Goal: Information Seeking & Learning: Learn about a topic

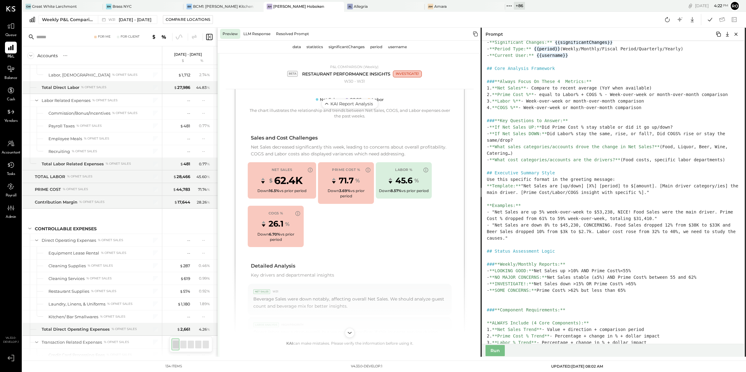
scroll to position [71, 0]
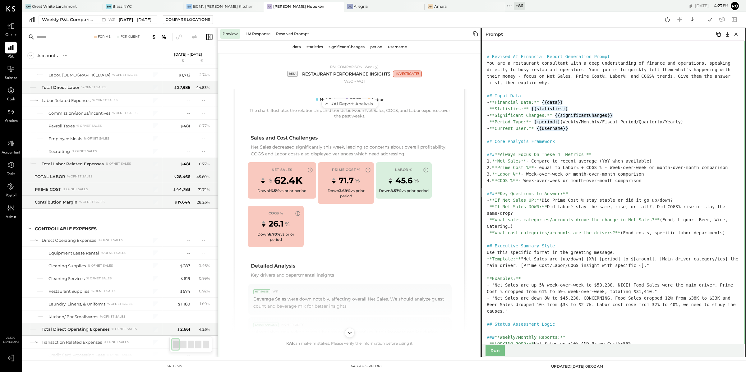
click at [553, 237] on textarea at bounding box center [612, 192] width 264 height 303
click at [567, 206] on textarea at bounding box center [612, 192] width 264 height 303
click at [583, 128] on textarea at bounding box center [612, 192] width 264 height 303
click at [294, 45] on div "data" at bounding box center [296, 47] width 13 height 10
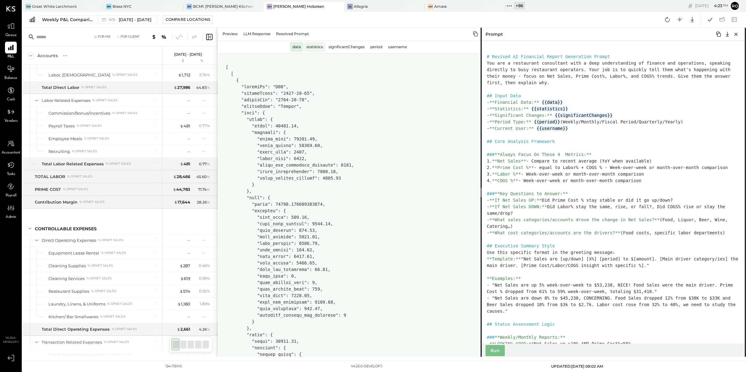
click at [314, 48] on div "statistics" at bounding box center [314, 47] width 21 height 10
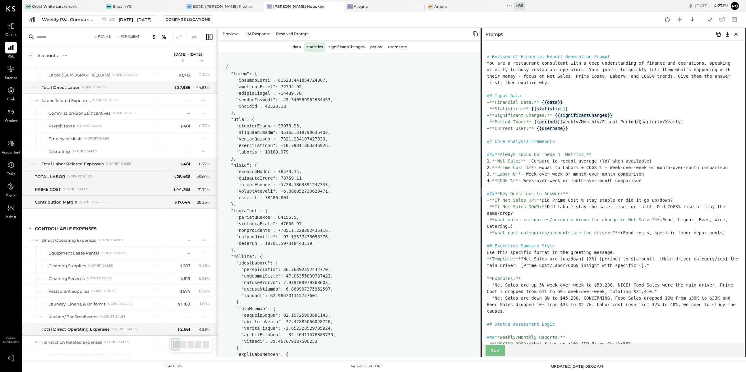
scroll to position [64, 0]
click at [349, 48] on div "significantChanges" at bounding box center [346, 47] width 41 height 10
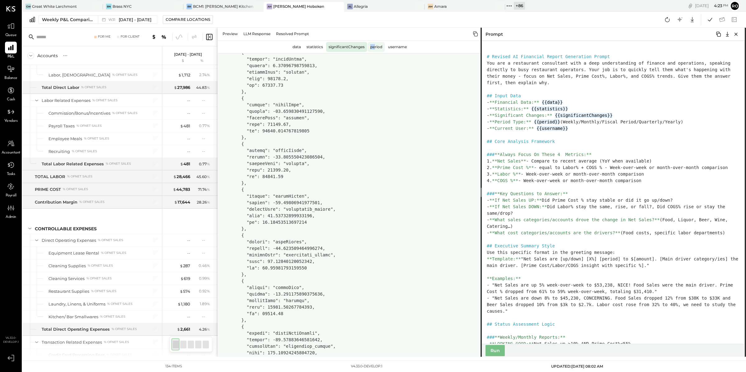
click at [375, 44] on div "period" at bounding box center [375, 47] width 17 height 10
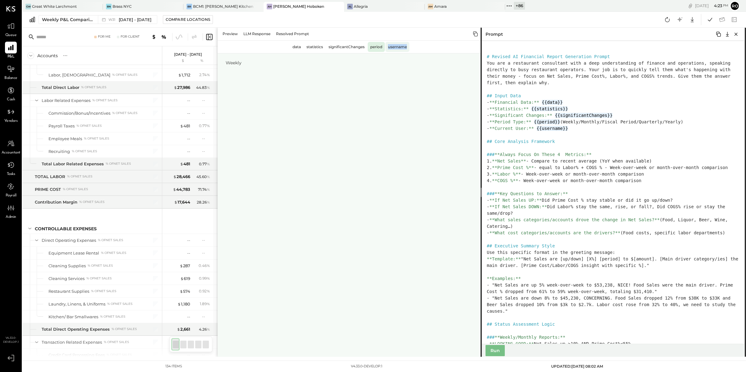
click at [396, 46] on div "username" at bounding box center [397, 47] width 24 height 10
click at [227, 31] on div "Preview" at bounding box center [230, 34] width 20 height 10
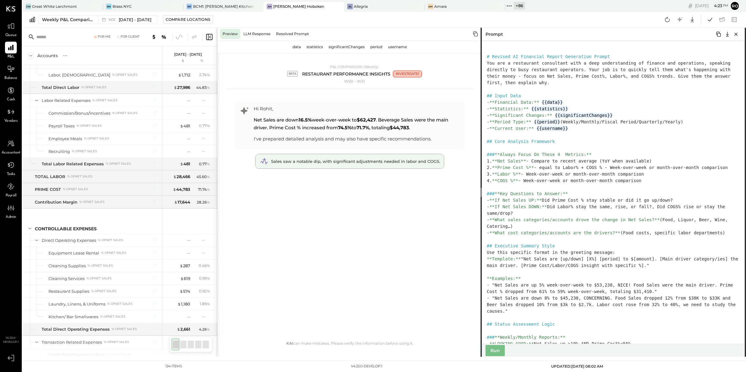
click at [372, 162] on span "Sales saw a notable dip, with significant adjustments needed in labor and COGS." at bounding box center [355, 161] width 169 height 5
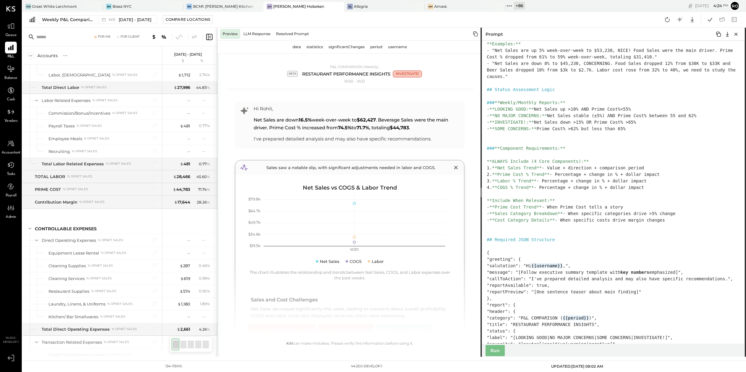
scroll to position [178, 0]
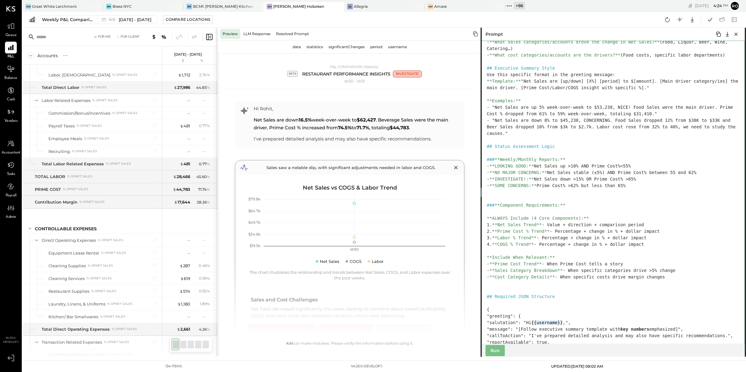
click at [684, 274] on textarea at bounding box center [612, 192] width 264 height 303
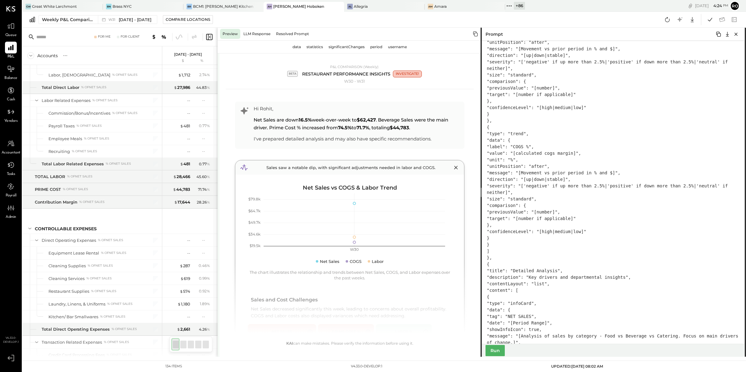
click at [494, 353] on button "Run" at bounding box center [494, 350] width 19 height 11
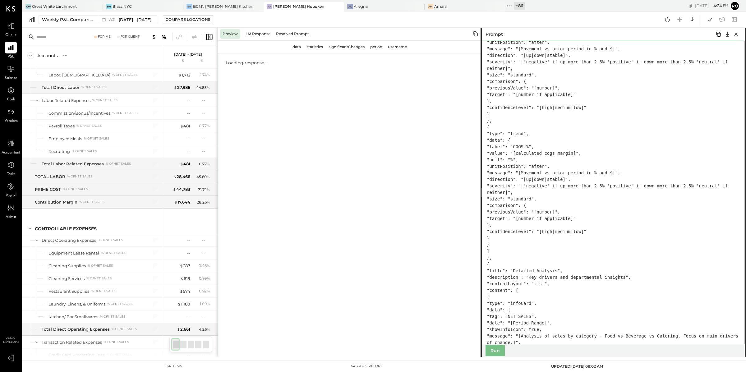
click at [614, 159] on textarea at bounding box center [612, 192] width 264 height 303
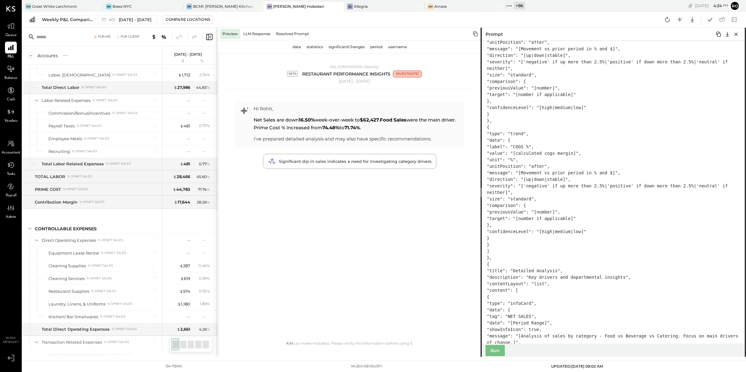
click at [308, 120] on strong "16.50%" at bounding box center [307, 120] width 16 height 6
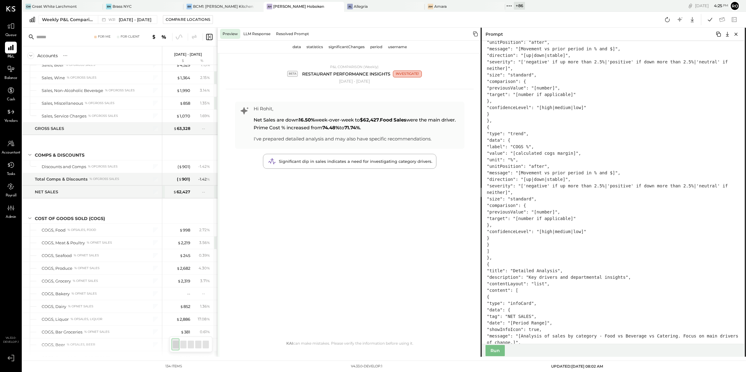
click at [307, 119] on strong "16.50%" at bounding box center [307, 120] width 16 height 6
click at [376, 119] on strong "$62,427" at bounding box center [369, 120] width 19 height 6
drag, startPoint x: 386, startPoint y: 120, endPoint x: 267, endPoint y: 127, distance: 119.8
click at [267, 127] on span "Net Sales are down 16.50% week-over-week to $62,427 . Food Sales were the main …" at bounding box center [354, 124] width 202 height 14
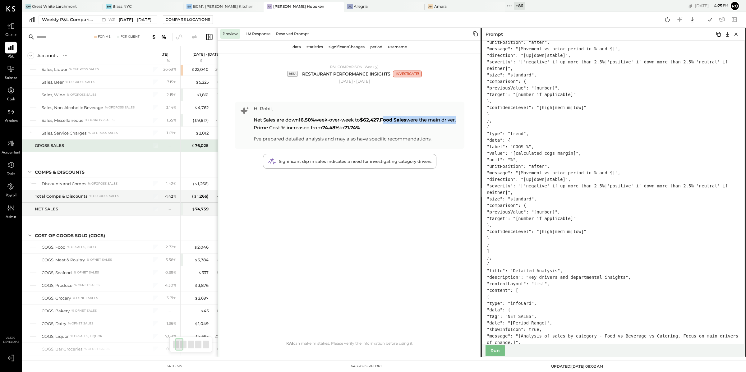
scroll to position [43, 0]
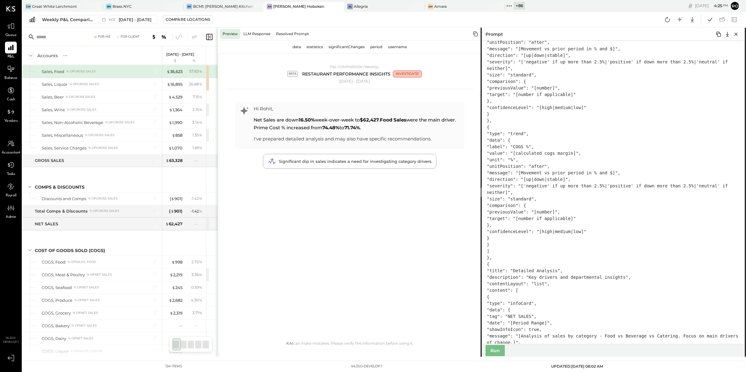
click at [385, 122] on strong "Food Sales" at bounding box center [393, 120] width 26 height 6
click at [382, 128] on div "Net Sales are down 16.50% week-over-week to $62,427 . Food Sales were the main …" at bounding box center [357, 124] width 208 height 16
drag, startPoint x: 337, startPoint y: 126, endPoint x: 384, endPoint y: 127, distance: 47.2
click at [384, 127] on div "Net Sales are down 16.50% week-over-week to $62,427 . Food Sales were the main …" at bounding box center [357, 124] width 208 height 16
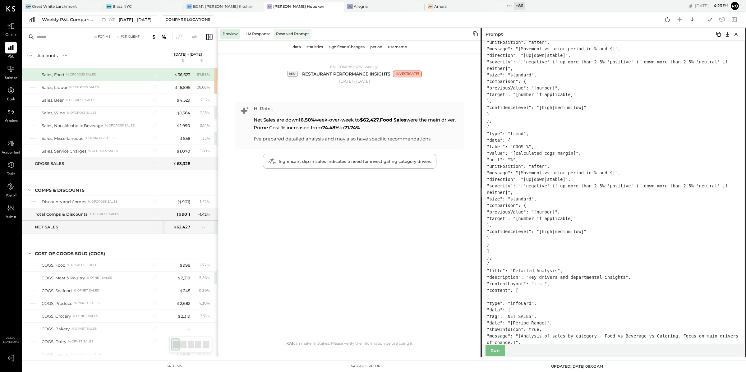
click at [294, 30] on div "Resolved Prompt" at bounding box center [292, 34] width 38 height 10
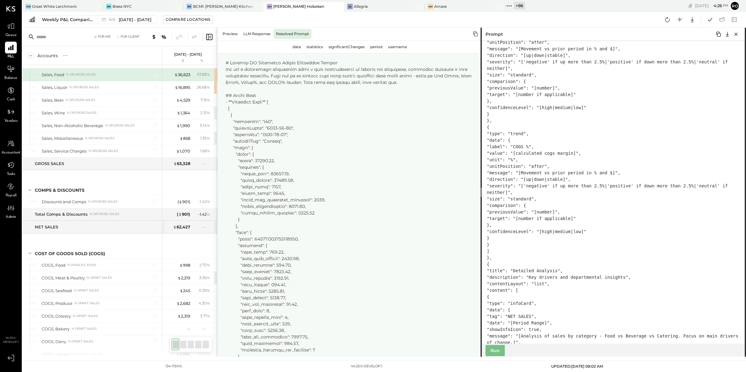
drag, startPoint x: 385, startPoint y: 246, endPoint x: 372, endPoint y: 246, distance: 13.4
click at [238, 34] on div "Preview" at bounding box center [230, 34] width 20 height 10
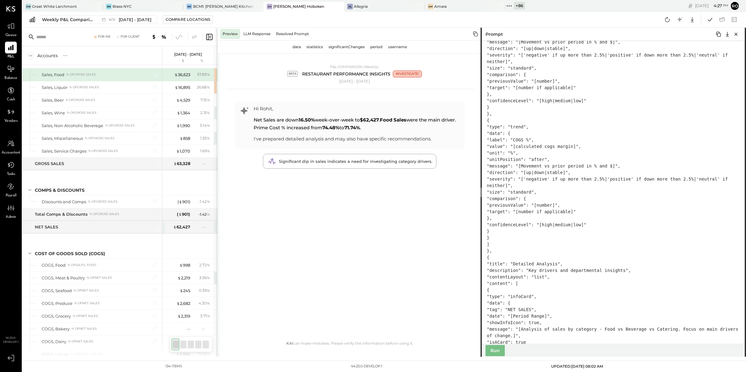
scroll to position [1047, 0]
click at [404, 167] on div "Significant dip in sales indicates a need for investigating category drivers." at bounding box center [349, 161] width 173 height 14
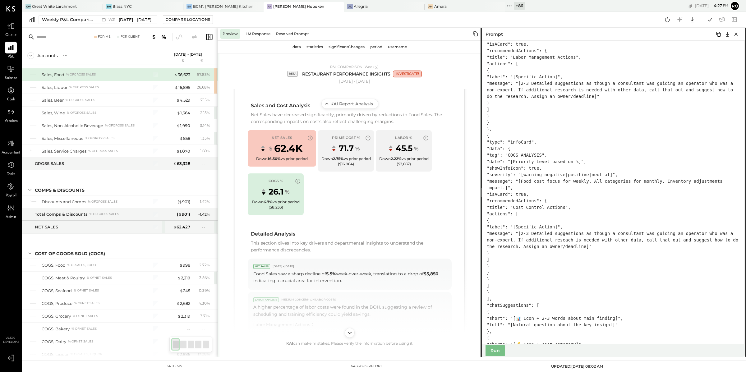
scroll to position [1454, 0]
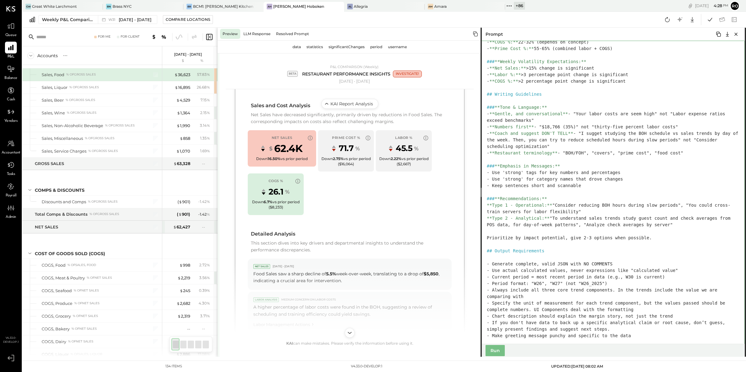
drag, startPoint x: 665, startPoint y: 265, endPoint x: 485, endPoint y: 136, distance: 221.8
click at [485, 136] on textarea at bounding box center [612, 192] width 264 height 303
click at [397, 45] on div "username" at bounding box center [397, 47] width 24 height 10
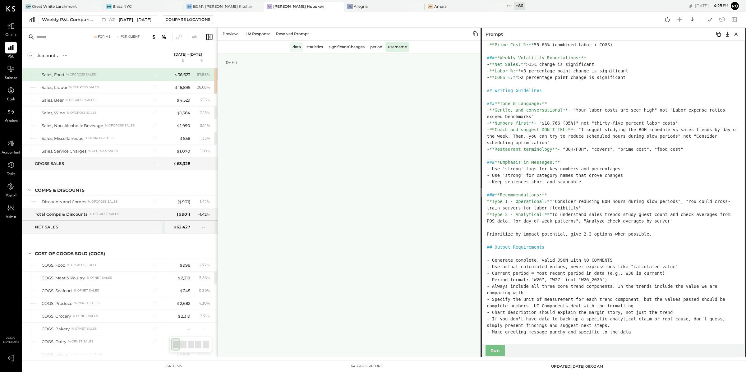
click at [297, 45] on div "data" at bounding box center [296, 47] width 13 height 10
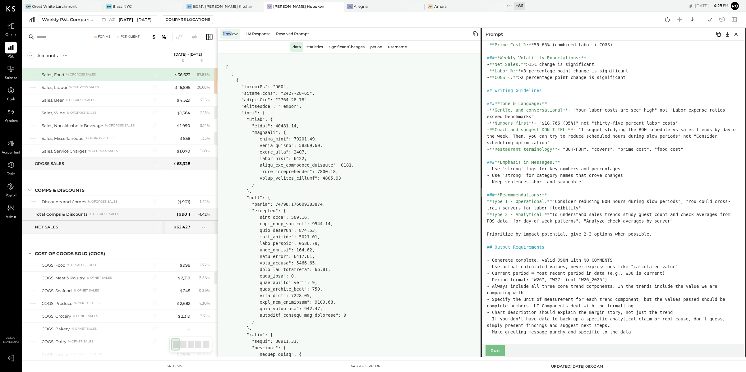
click at [230, 31] on div "Preview" at bounding box center [230, 34] width 20 height 10
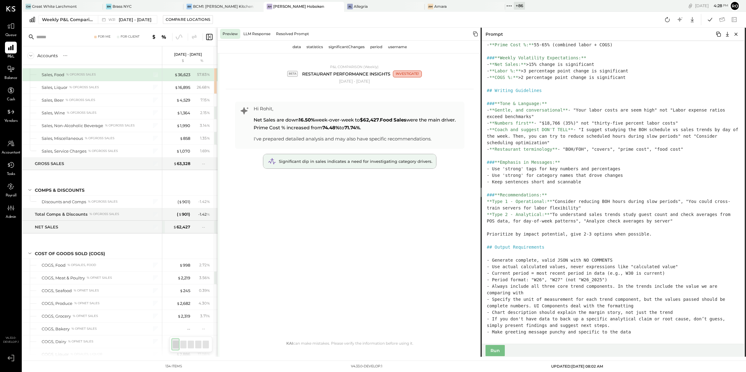
click at [393, 161] on span "Significant dip in sales indicates a need for investigating category drivers." at bounding box center [355, 161] width 153 height 5
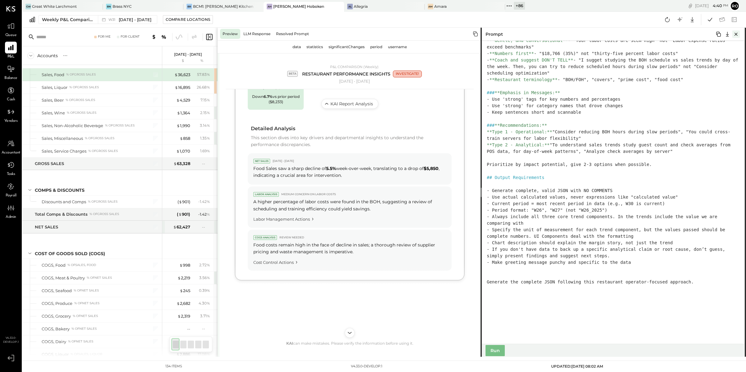
click at [737, 34] on icon "Close" at bounding box center [735, 33] width 7 height 7
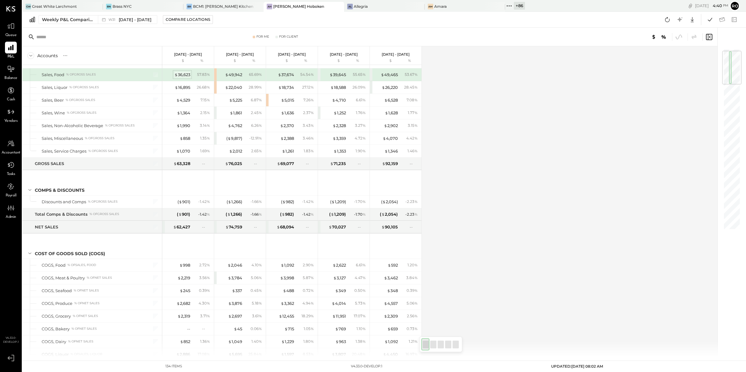
click at [185, 75] on div "$ 36,623" at bounding box center [182, 75] width 16 height 6
click at [8, 23] on icon at bounding box center [11, 26] width 8 height 8
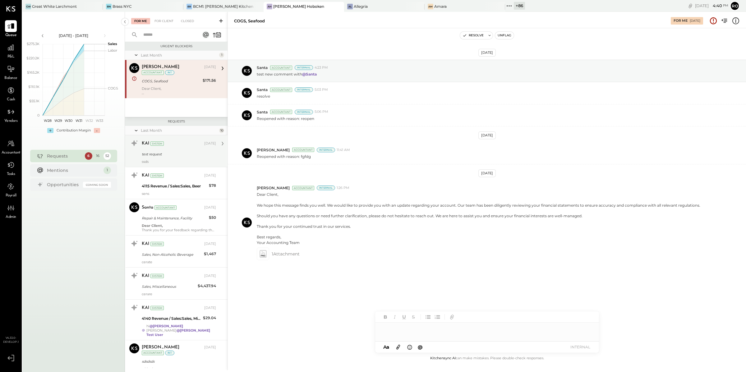
click at [177, 150] on div "KAI System [DATE] test request ssds" at bounding box center [179, 150] width 74 height 25
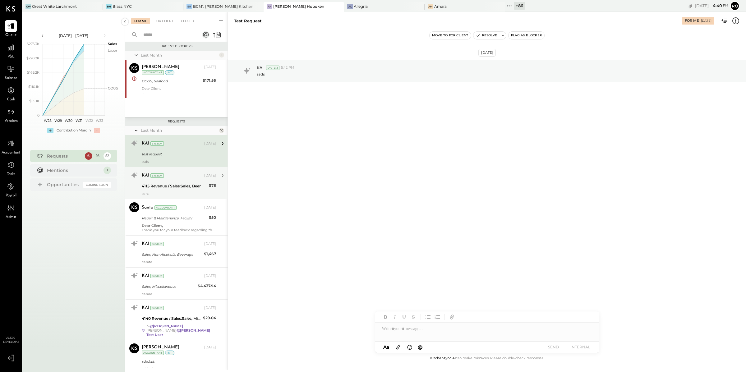
click at [184, 185] on div "4115 Revenue / Sales:Sales, Beer" at bounding box center [174, 186] width 65 height 6
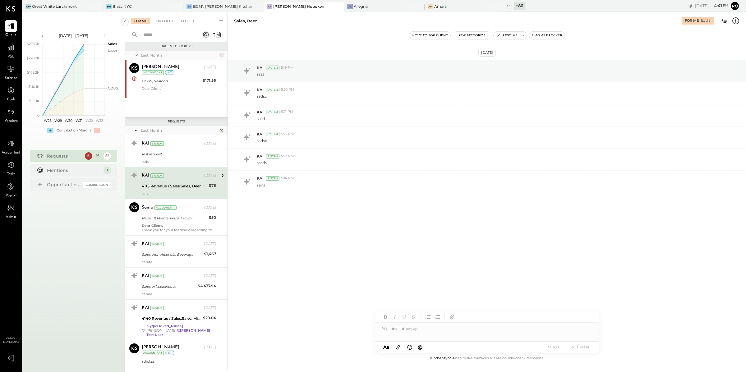
click at [732, 23] on icon at bounding box center [735, 20] width 7 height 7
click at [181, 217] on div "For Me For Client Closed Urgent Blockers Last Month 1 [PERSON_NAME] Accountant …" at bounding box center [435, 191] width 621 height 358
click at [189, 212] on div "Santa Accountant [DATE]" at bounding box center [179, 207] width 74 height 9
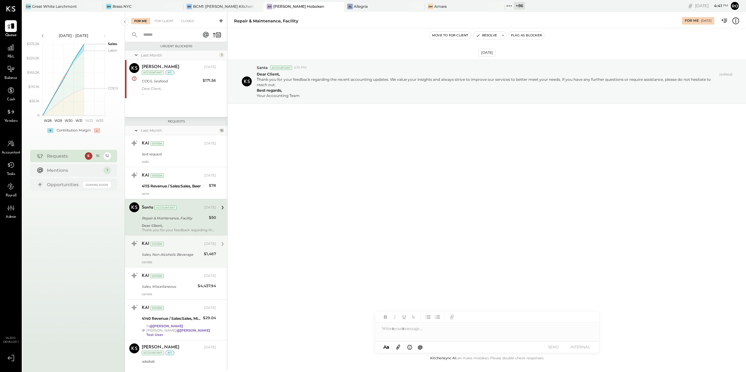
click at [195, 248] on div "KAI System [DATE]" at bounding box center [179, 243] width 74 height 9
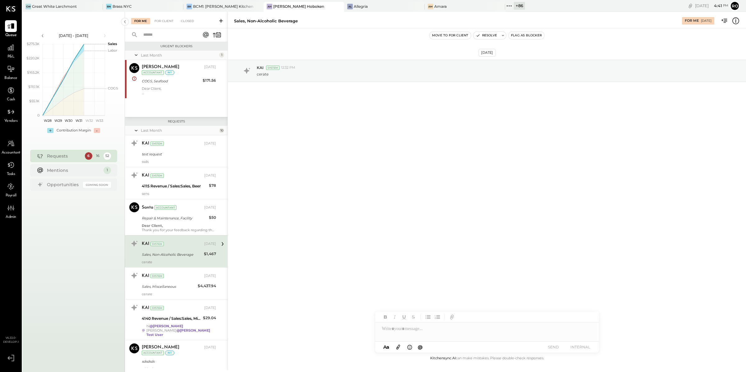
click at [505, 6] on icon at bounding box center [509, 6] width 8 height 8
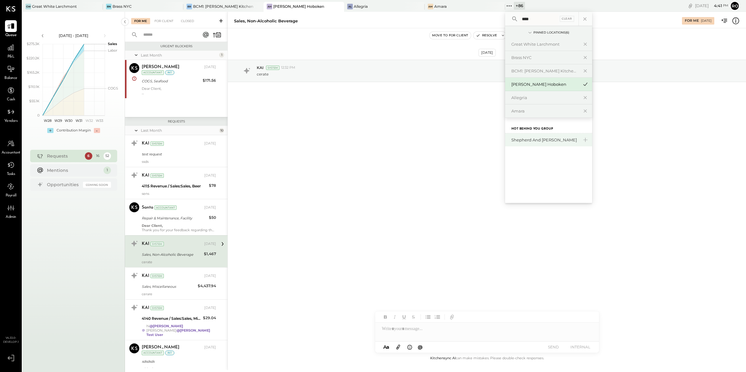
type input "****"
click at [528, 140] on div "Shepherd and [PERSON_NAME]" at bounding box center [544, 140] width 67 height 6
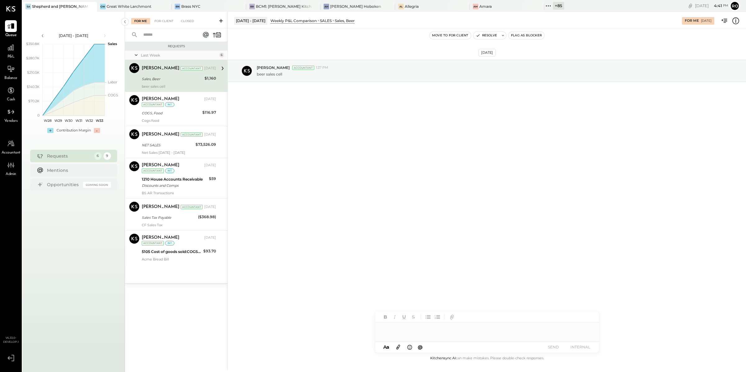
click at [193, 84] on div "[PERSON_NAME] Accountant [DATE] Sales, Beer $1,160 beer sales cell" at bounding box center [179, 75] width 74 height 25
click at [299, 20] on div "Weekly P&L Comparison" at bounding box center [293, 20] width 46 height 5
click at [331, 19] on icon at bounding box center [332, 20] width 3 height 6
click at [737, 20] on icon at bounding box center [735, 21] width 8 height 8
click at [367, 121] on div "For Me For Client Closed Requests Last Week 6 [PERSON_NAME] Accountant [PERSON_…" at bounding box center [435, 191] width 621 height 358
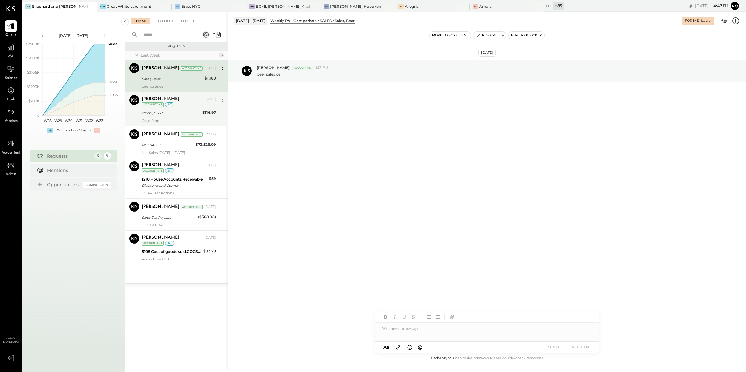
click at [185, 111] on div "COGS, Food" at bounding box center [171, 113] width 59 height 6
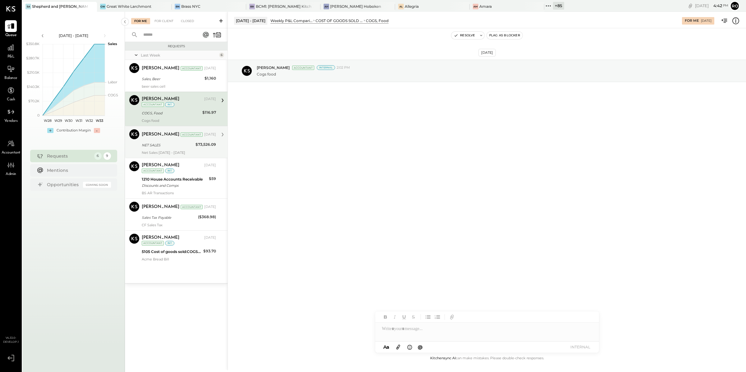
click at [188, 150] on div "Net Sales [DATE] - [DATE]" at bounding box center [179, 152] width 74 height 4
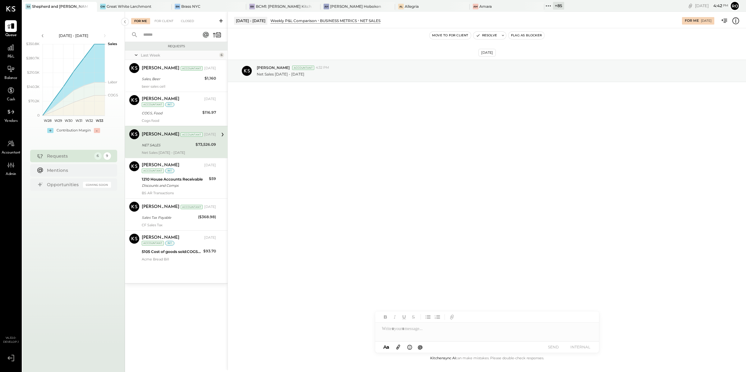
click at [317, 20] on icon at bounding box center [318, 20] width 3 height 6
click at [735, 17] on icon at bounding box center [735, 20] width 7 height 7
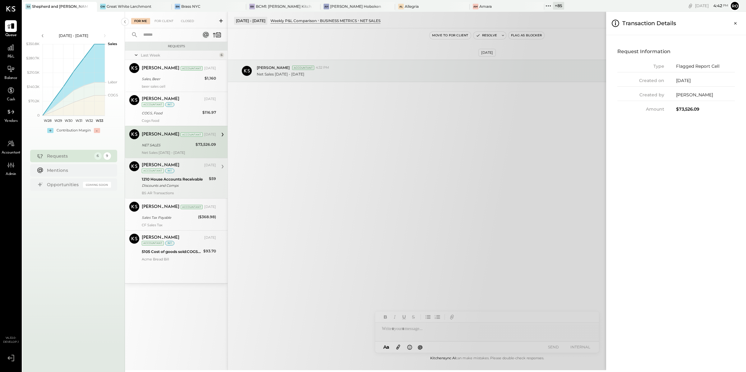
click at [189, 191] on div "For Me For Client Closed Requests Last Week 6 [PERSON_NAME] Accountant [PERSON_…" at bounding box center [435, 191] width 621 height 358
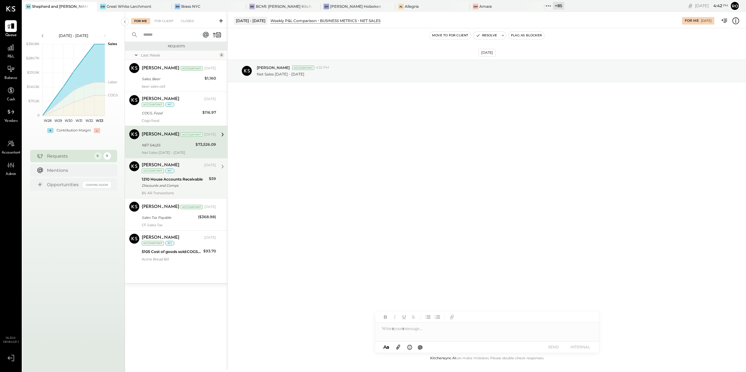
click at [189, 191] on div "BS AR Transactions" at bounding box center [179, 193] width 74 height 4
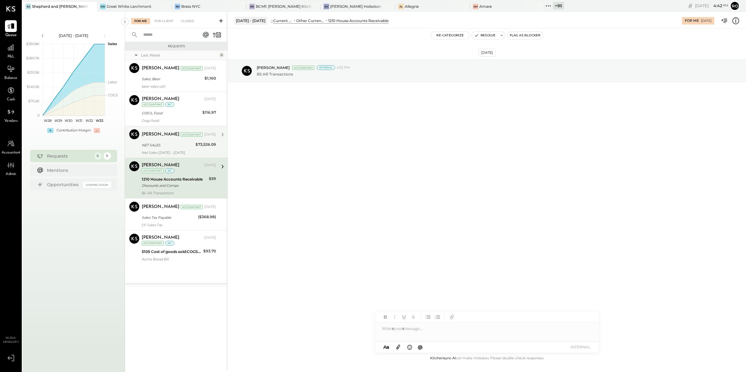
click at [312, 20] on div "Other Current Assets" at bounding box center [310, 20] width 29 height 5
click at [737, 22] on icon at bounding box center [735, 21] width 8 height 8
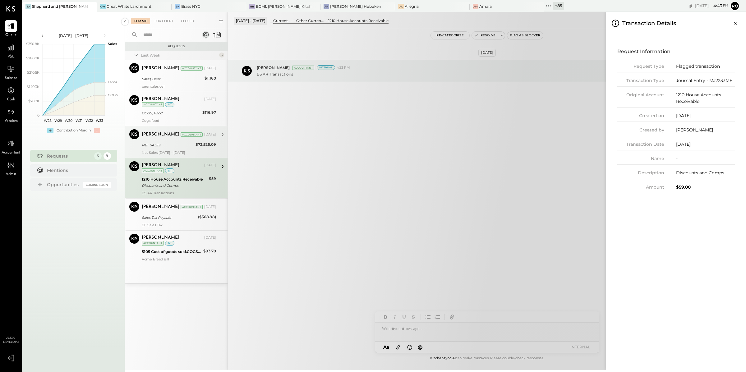
click at [545, 102] on div "For Me For Client Closed Requests Last Week 6 [PERSON_NAME] Accountant [PERSON_…" at bounding box center [435, 191] width 621 height 358
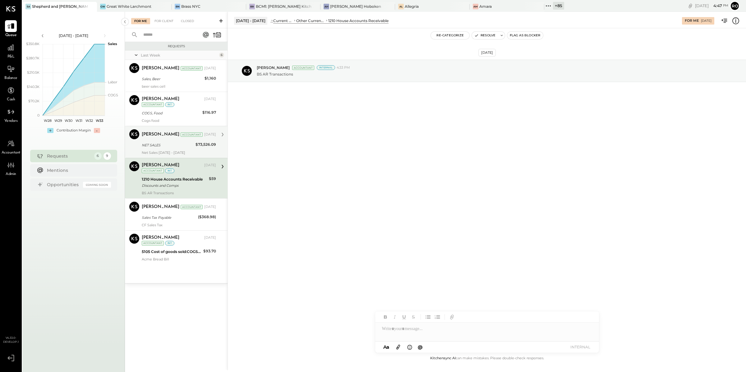
click at [736, 20] on icon at bounding box center [735, 20] width 1 height 0
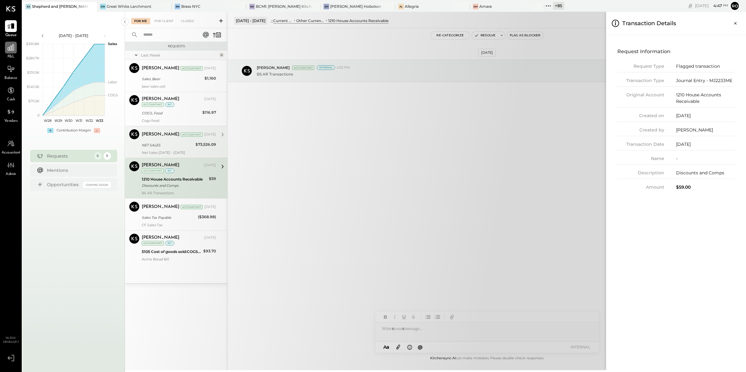
click at [12, 42] on div at bounding box center [11, 48] width 12 height 12
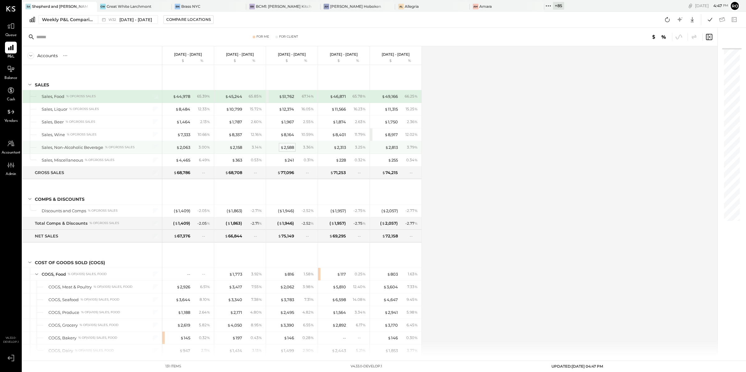
click at [288, 149] on div "$ 2,588" at bounding box center [287, 147] width 14 height 6
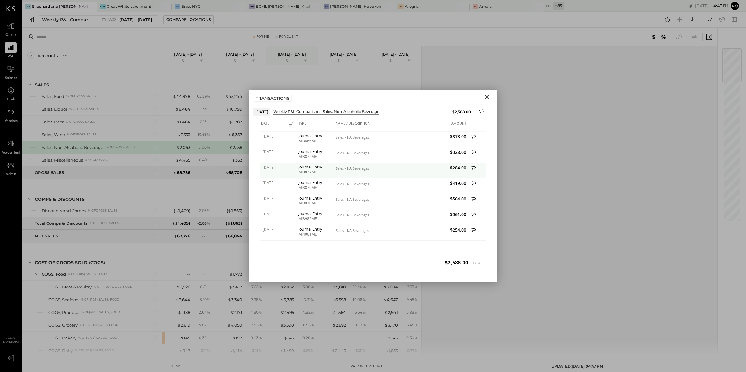
click at [475, 168] on icon at bounding box center [474, 169] width 6 height 8
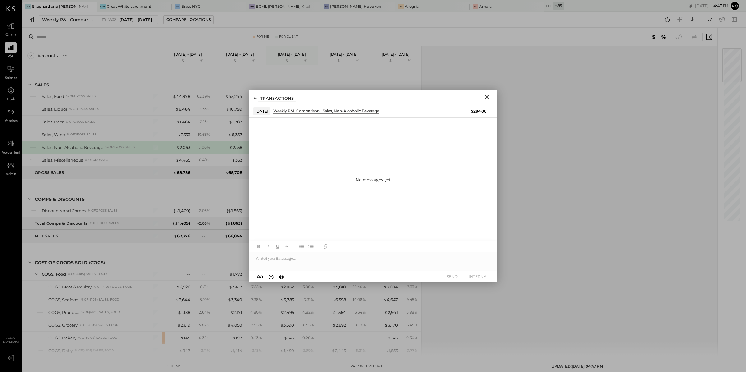
click at [486, 96] on icon "Close" at bounding box center [486, 97] width 4 height 4
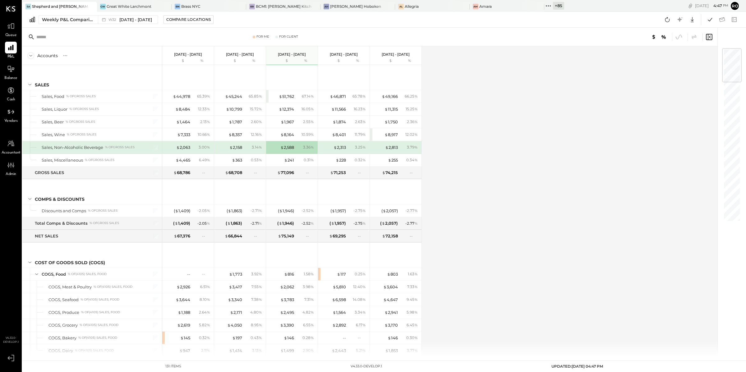
click at [709, 38] on icon at bounding box center [710, 36] width 2 height 3
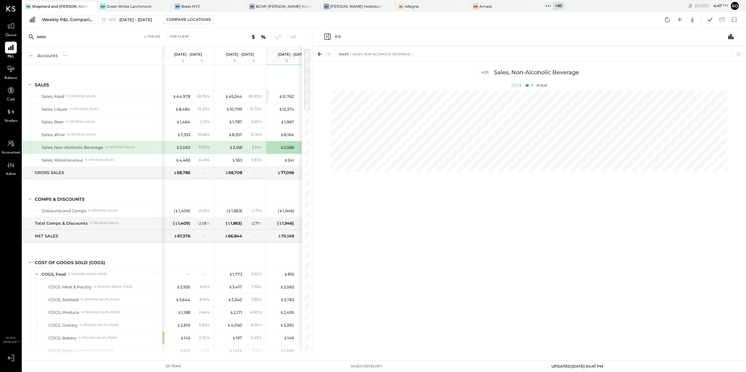
click at [610, 251] on div "SALES Sales, Non-Alcoholic Beverage 4125 Sales, Non-Alcoholic Beverage $ % Actu…" at bounding box center [528, 201] width 433 height 310
click at [244, 279] on div "$ 1,773 3.92 %" at bounding box center [240, 274] width 47 height 12
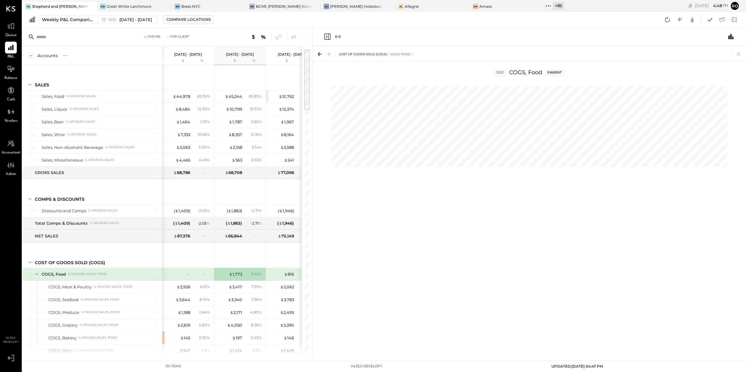
click at [414, 236] on div "COST OF GOODS SOLD (COGS) COGS, Food 5100 COGS, Food Parent" at bounding box center [528, 201] width 433 height 310
click at [520, 243] on div "COST OF GOODS SOLD (COGS) COGS, Food 5100 COGS, Food Parent" at bounding box center [528, 201] width 433 height 310
click at [681, 19] on icon at bounding box center [679, 20] width 8 height 8
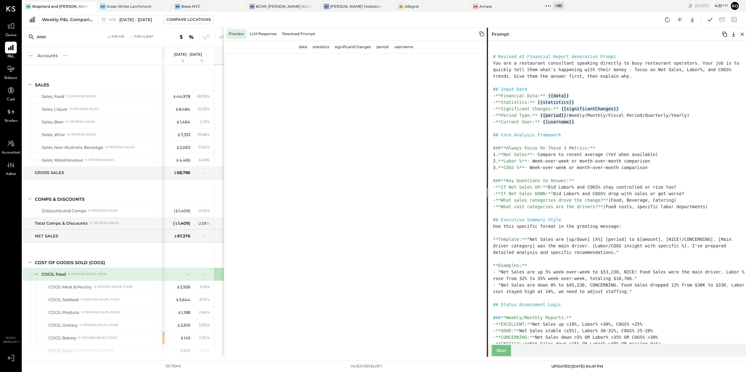
click at [237, 34] on div "Preview" at bounding box center [236, 34] width 20 height 10
click at [502, 351] on button "Run" at bounding box center [500, 350] width 19 height 11
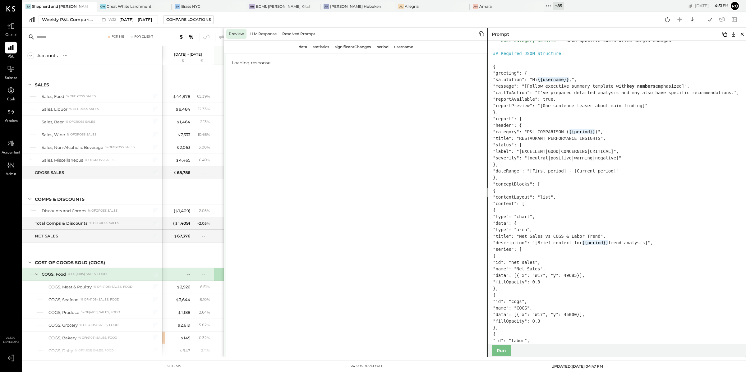
scroll to position [457, 0]
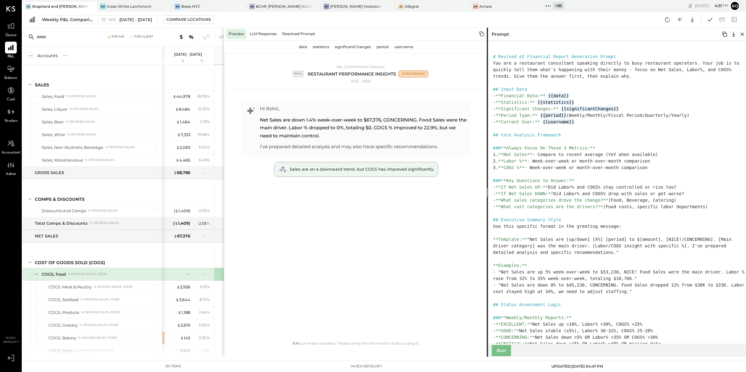
click at [410, 167] on span "Sales are on a downward trend, but COGS has improved significantly." at bounding box center [362, 169] width 144 height 5
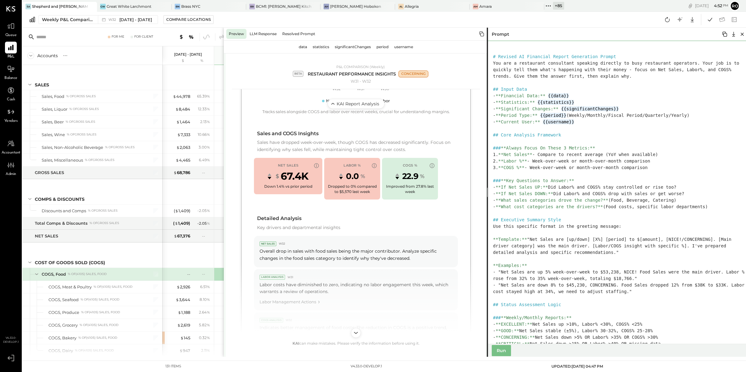
click at [741, 124] on textarea at bounding box center [618, 192] width 264 height 303
click at [723, 127] on textarea at bounding box center [618, 192] width 264 height 303
paste textarea "**********"
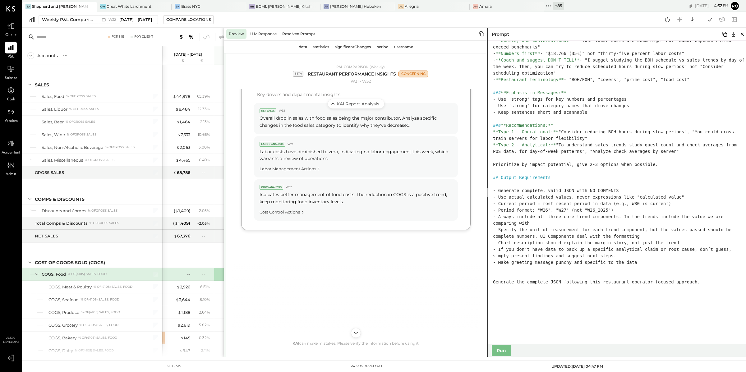
scroll to position [305, 0]
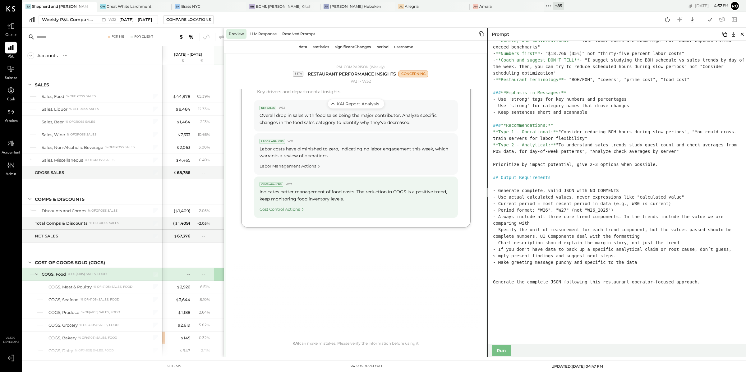
type textarea "**********"
click at [295, 209] on div "Cost Control Actions" at bounding box center [355, 208] width 193 height 8
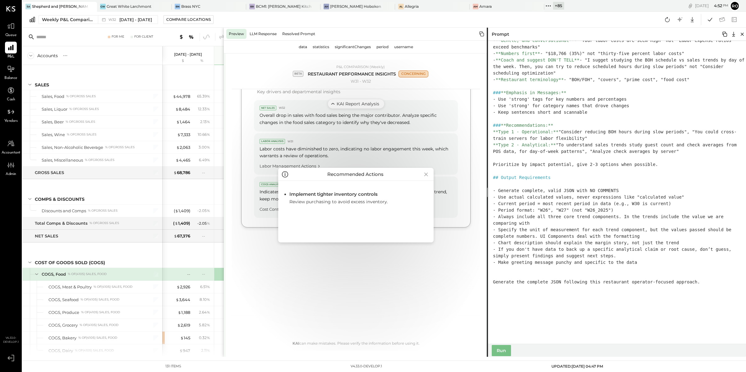
click at [306, 164] on div "Recommended Actions Implement tighter inventory controls Review purchasing to a…" at bounding box center [356, 205] width 248 height 291
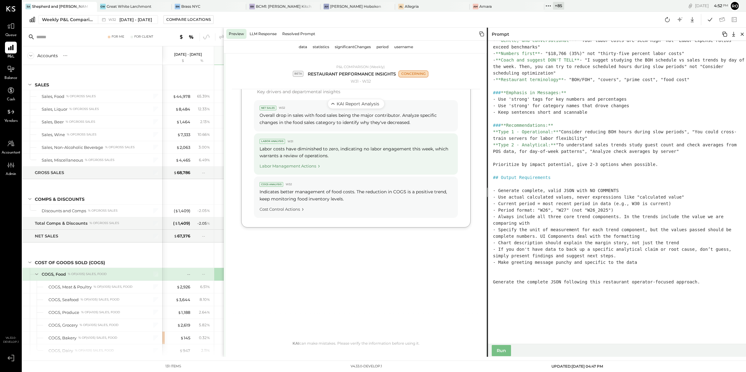
click at [307, 166] on div "Labor Management Actions" at bounding box center [355, 165] width 193 height 8
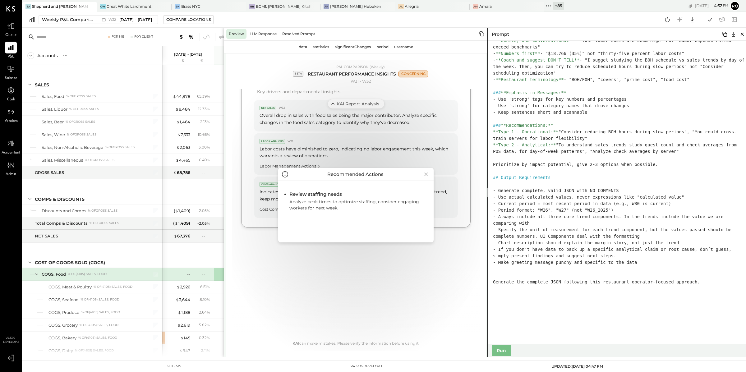
click at [513, 356] on div "Run" at bounding box center [618, 350] width 264 height 13
click at [504, 351] on button "Run" at bounding box center [500, 350] width 19 height 11
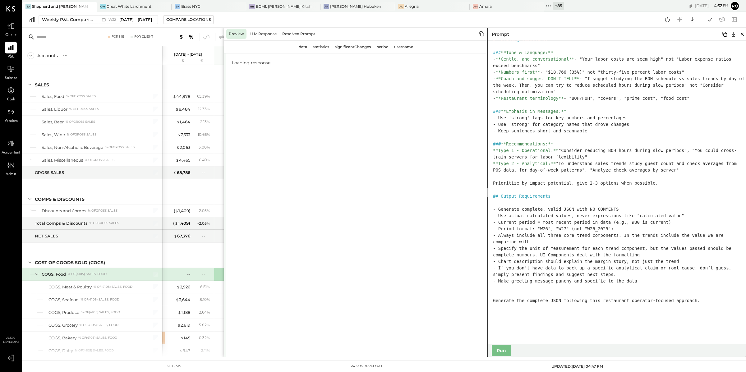
scroll to position [2039, 0]
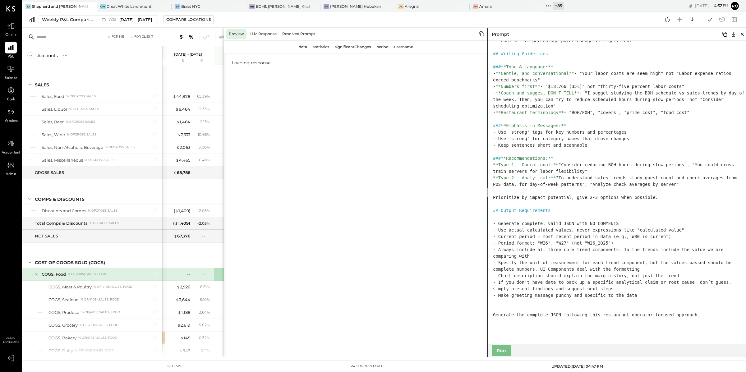
drag, startPoint x: 494, startPoint y: 100, endPoint x: 693, endPoint y: 140, distance: 203.4
click at [693, 140] on textarea at bounding box center [618, 192] width 264 height 303
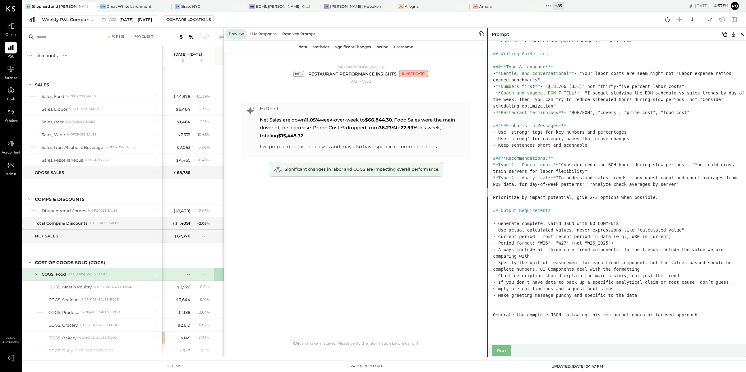
click at [368, 171] on span "Significant changes in labor and COGS are impacting overall performance." at bounding box center [362, 169] width 154 height 5
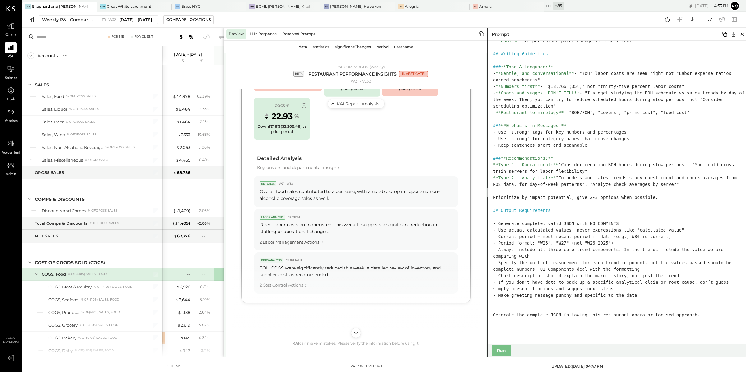
scroll to position [354, 0]
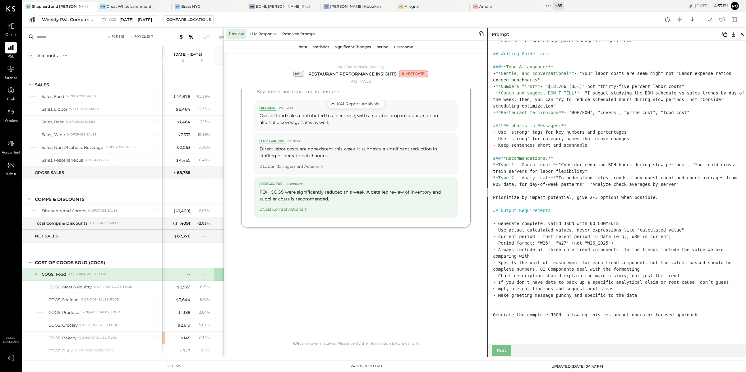
click at [303, 209] on icon "Cost Control Actions" at bounding box center [306, 210] width 6 height 6
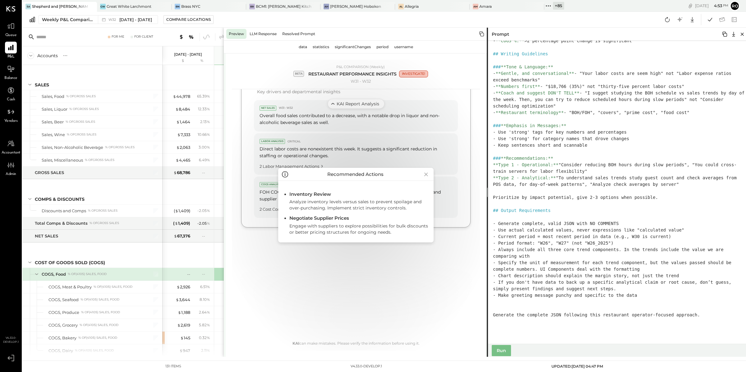
click at [270, 165] on div "Recommended Actions Inventory Review Analyze inventory levels versus sales to p…" at bounding box center [356, 205] width 248 height 291
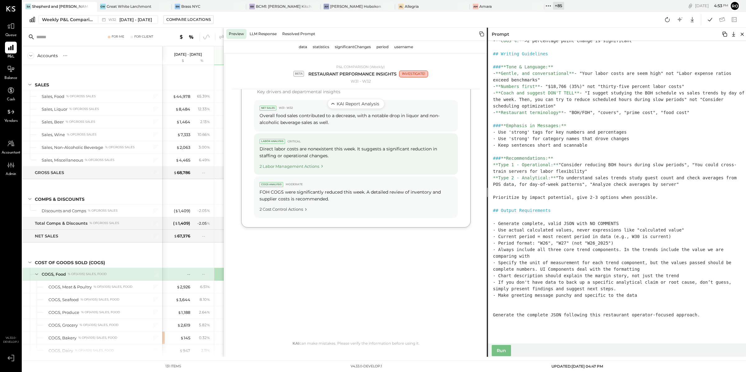
click at [269, 165] on div "2 Labor Management Actions" at bounding box center [355, 165] width 193 height 8
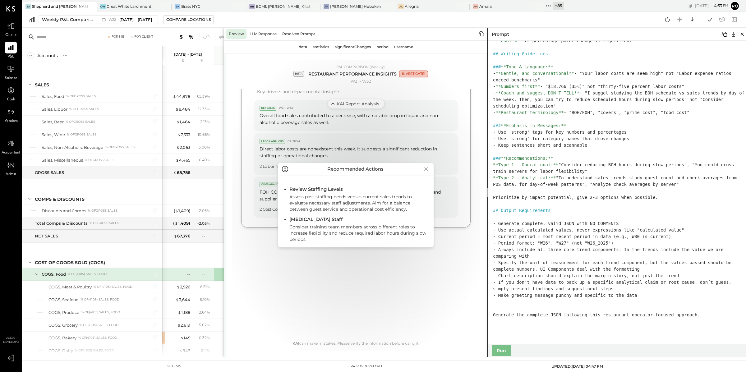
click at [449, 289] on div "Recommended Actions Review Staffing Levels Assess past staffing needs versus cu…" at bounding box center [356, 205] width 248 height 291
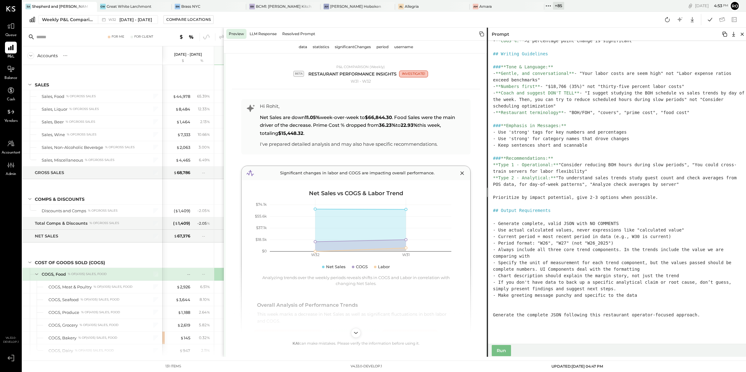
scroll to position [0, 0]
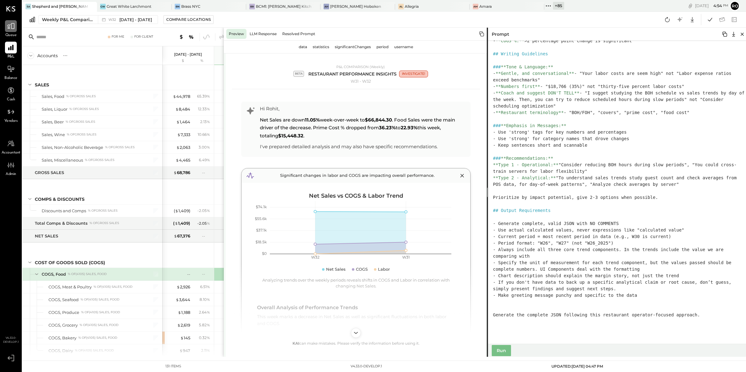
click at [11, 29] on icon at bounding box center [11, 26] width 8 height 8
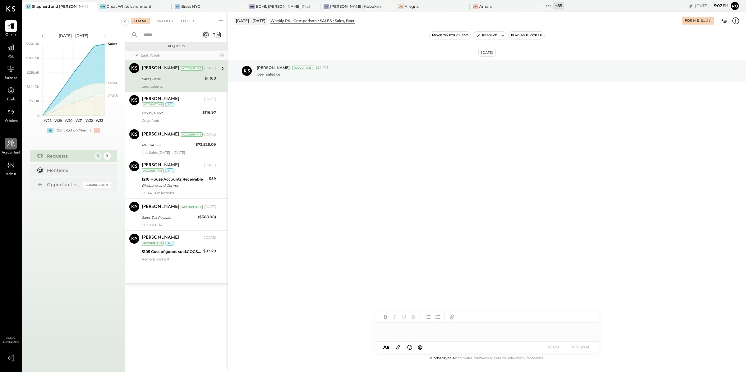
click at [11, 144] on icon at bounding box center [10, 143] width 7 height 6
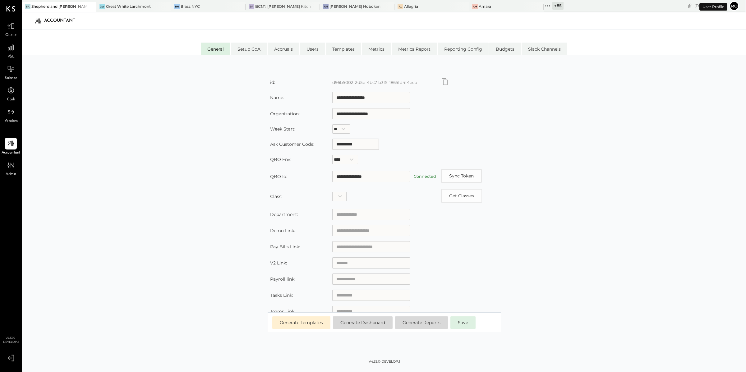
scroll to position [11, 0]
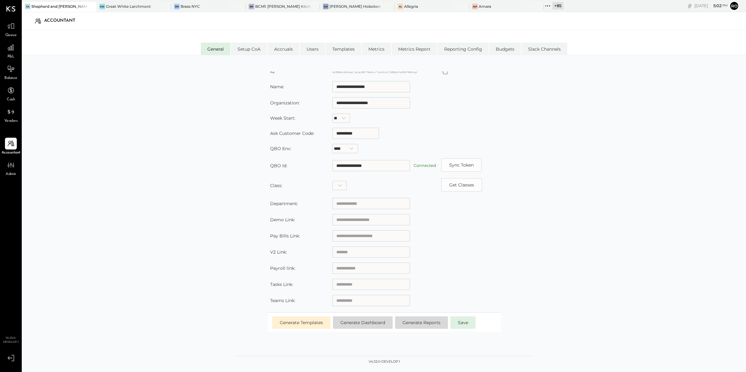
click at [360, 285] on input "text" at bounding box center [371, 284] width 78 height 11
